Goal: Information Seeking & Learning: Check status

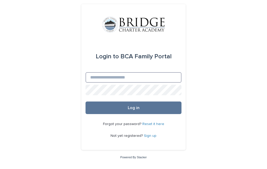
click at [96, 82] on input "Email" at bounding box center [134, 77] width 96 height 10
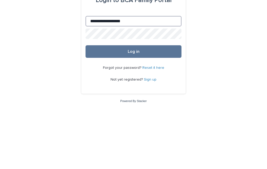
type input "**********"
click at [127, 101] on button "Log in" at bounding box center [134, 107] width 96 height 13
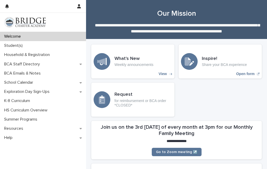
click at [8, 45] on p "Student(s)" at bounding box center [14, 45] width 25 height 5
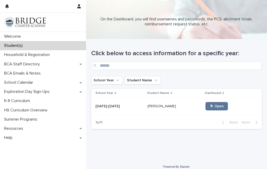
click at [213, 106] on span "🖱 Open" at bounding box center [217, 106] width 14 height 4
click at [212, 106] on span "🖱 Open" at bounding box center [217, 106] width 14 height 4
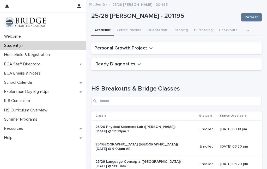
click at [243, 32] on button "button" at bounding box center [248, 30] width 11 height 10
click at [230, 53] on button "General" at bounding box center [231, 52] width 34 height 8
click at [220, 46] on span "Attendance" at bounding box center [225, 44] width 19 height 4
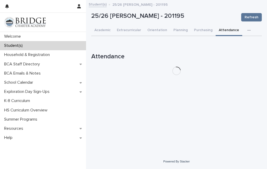
click at [238, 87] on div "Loading... Saving… Loading... Saving… 25/26 [PERSON_NAME] - 201195 Refresh 25/2…" at bounding box center [177, 72] width 176 height 138
click at [245, 33] on button "button" at bounding box center [250, 30] width 11 height 10
click at [228, 51] on span "General" at bounding box center [224, 52] width 14 height 4
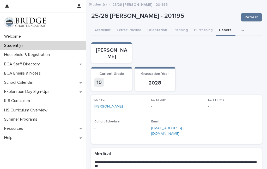
click at [113, 52] on p "[PERSON_NAME]" at bounding box center [111, 53] width 34 height 13
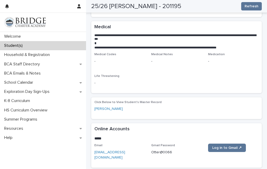
scroll to position [56, 0]
